Goal: Task Accomplishment & Management: Manage account settings

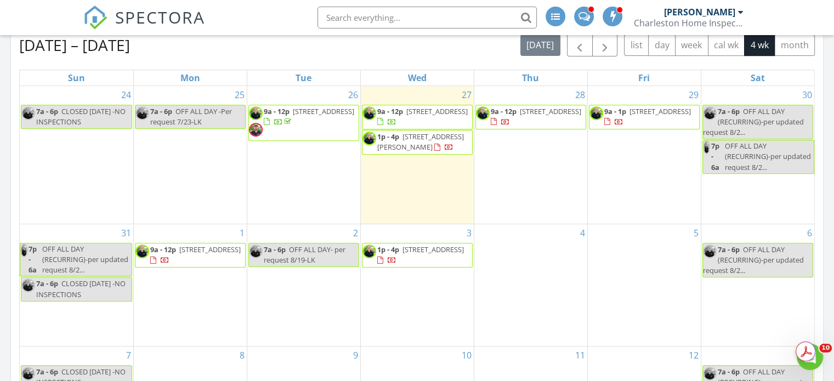
scroll to position [329, 0]
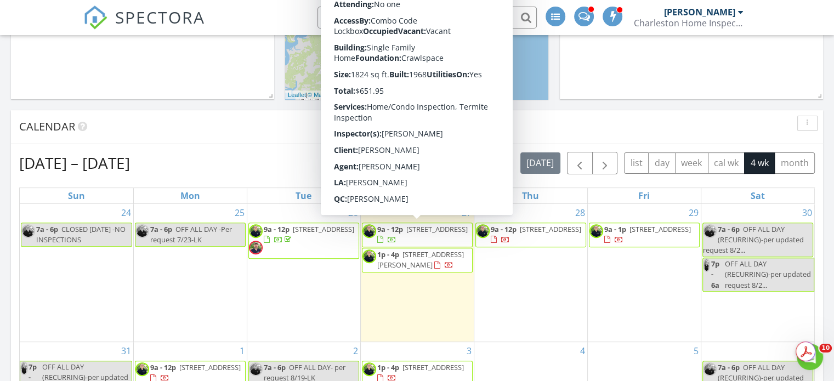
click at [402, 233] on span "9a - 12p" at bounding box center [390, 229] width 26 height 10
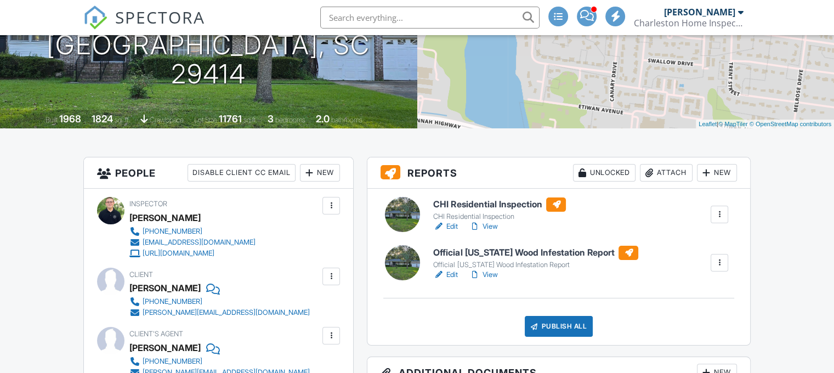
click at [494, 228] on link "View" at bounding box center [483, 226] width 29 height 11
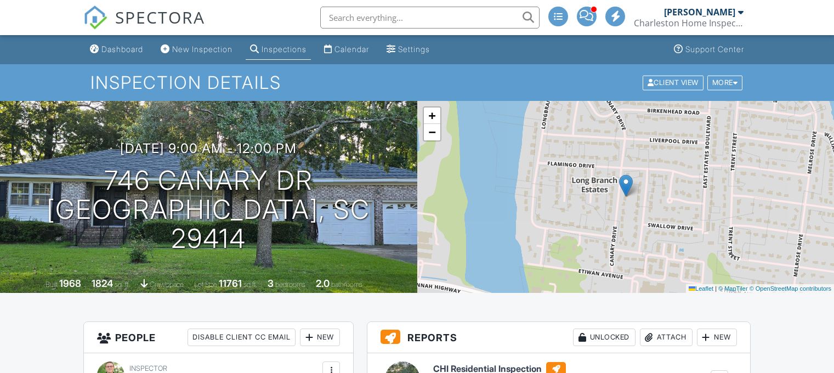
drag, startPoint x: 0, startPoint y: 0, endPoint x: 486, endPoint y: 224, distance: 535.3
